Goal: Information Seeking & Learning: Learn about a topic

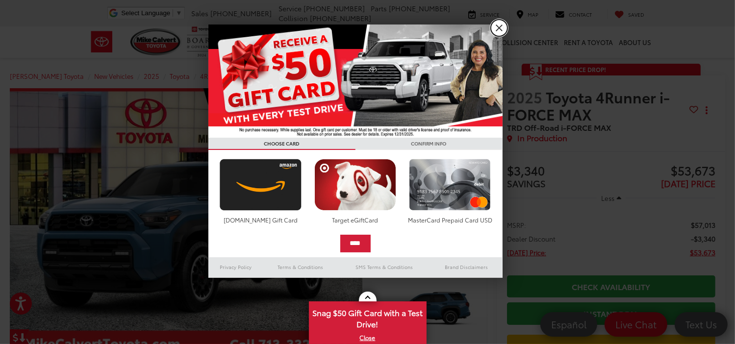
click at [496, 24] on link "X" at bounding box center [499, 28] width 17 height 17
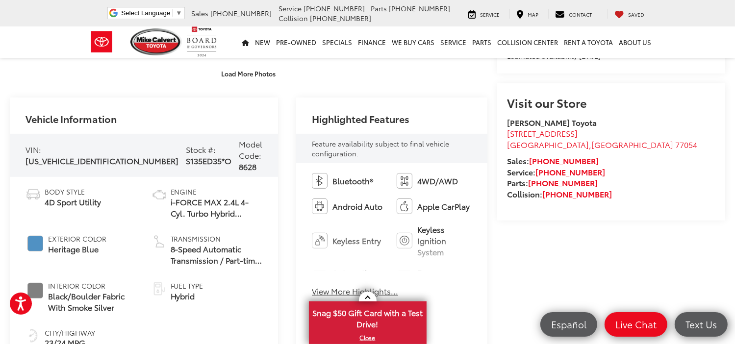
scroll to position [343, 0]
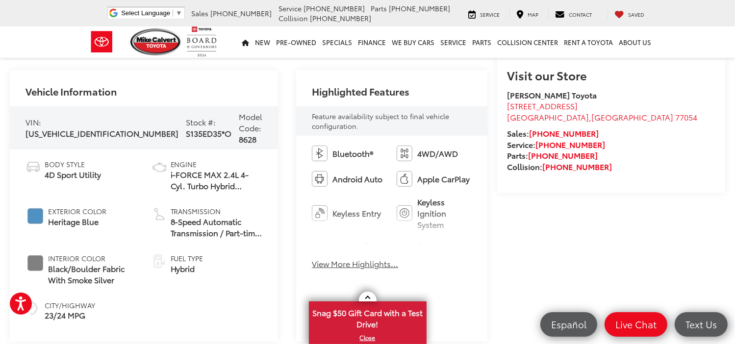
click at [331, 262] on button "View More Highlights..." at bounding box center [355, 263] width 86 height 11
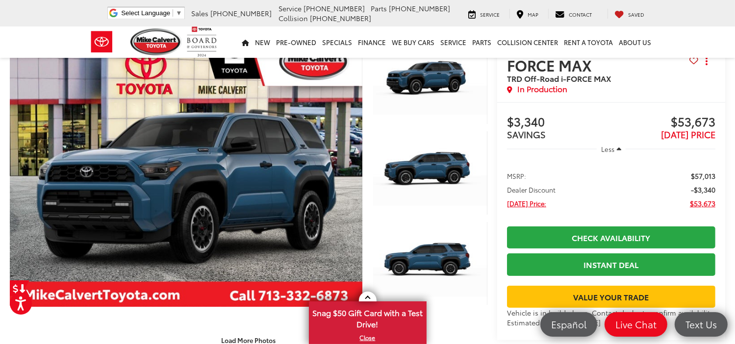
scroll to position [0, 0]
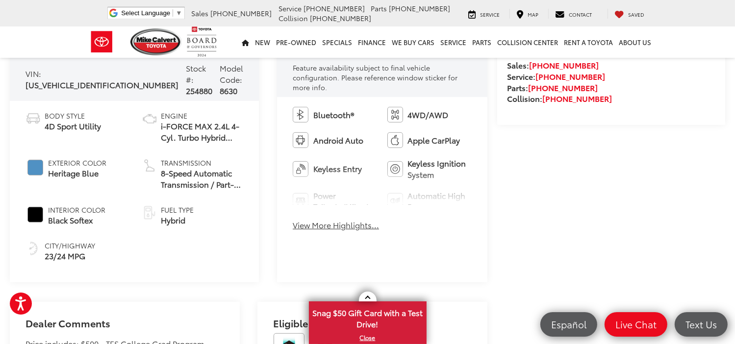
scroll to position [392, 0]
click at [328, 219] on button "View More Highlights..." at bounding box center [336, 224] width 86 height 11
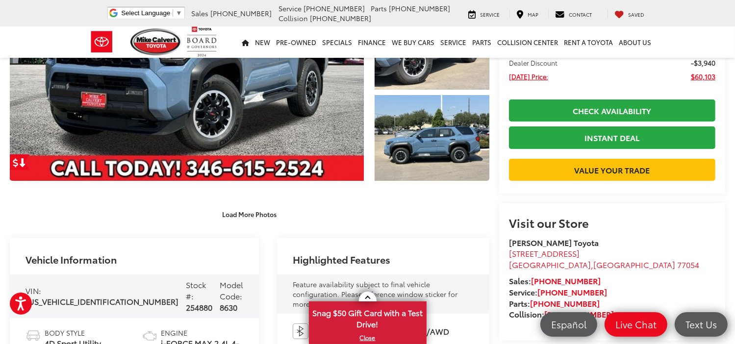
scroll to position [147, 0]
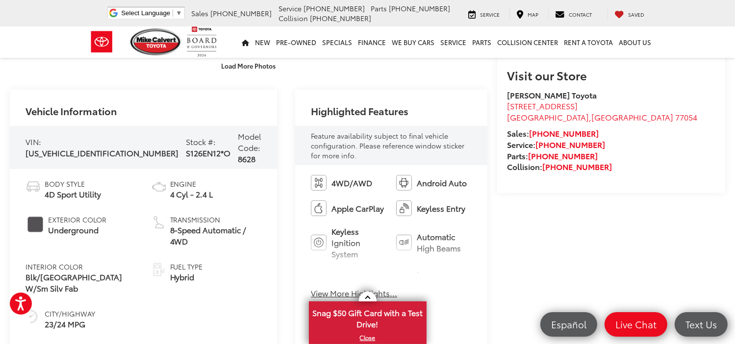
scroll to position [441, 0]
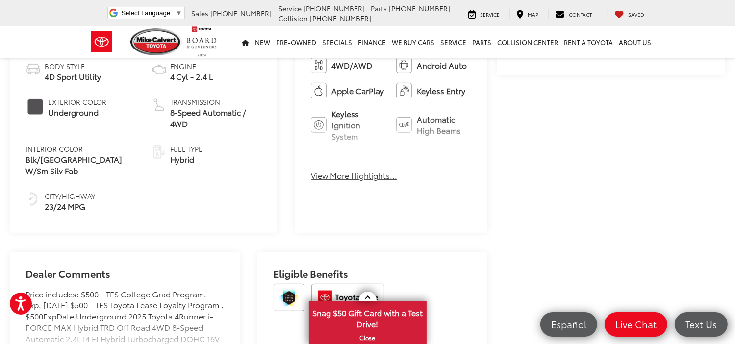
click at [333, 170] on button "View More Highlights..." at bounding box center [354, 175] width 86 height 11
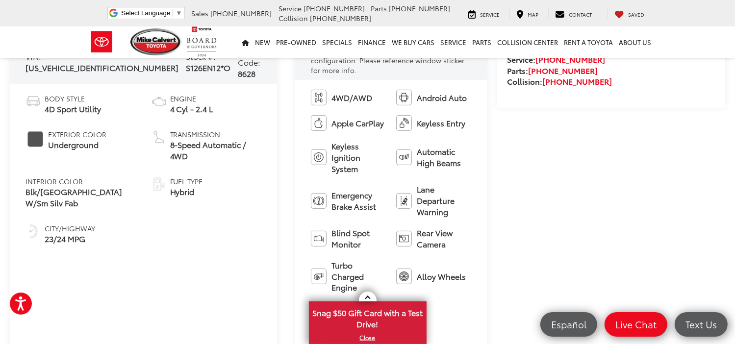
scroll to position [392, 0]
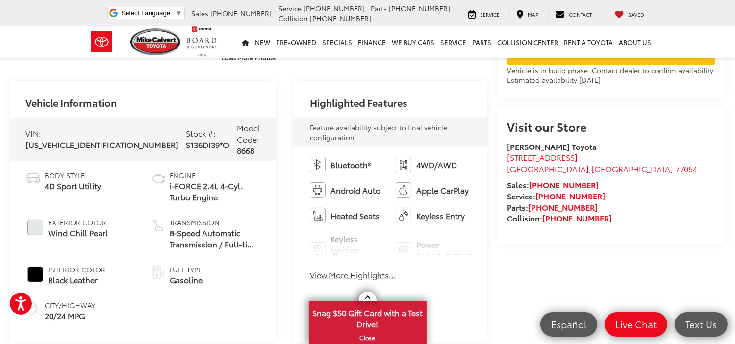
scroll to position [392, 0]
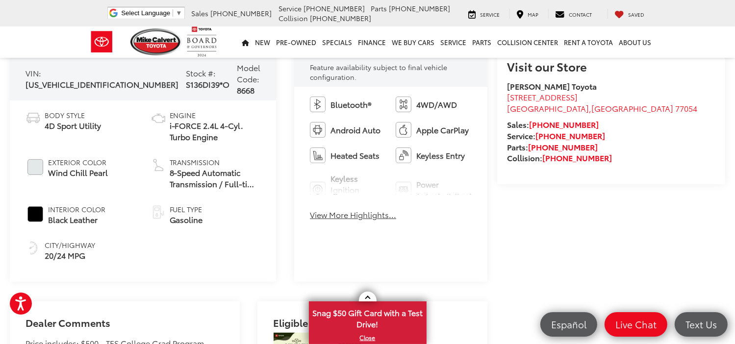
click at [330, 218] on button "View More Highlights..." at bounding box center [353, 214] width 86 height 11
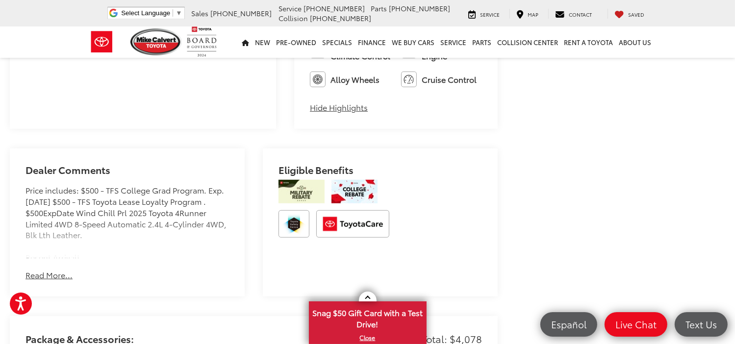
scroll to position [687, 0]
